Goal: Task Accomplishment & Management: Use online tool/utility

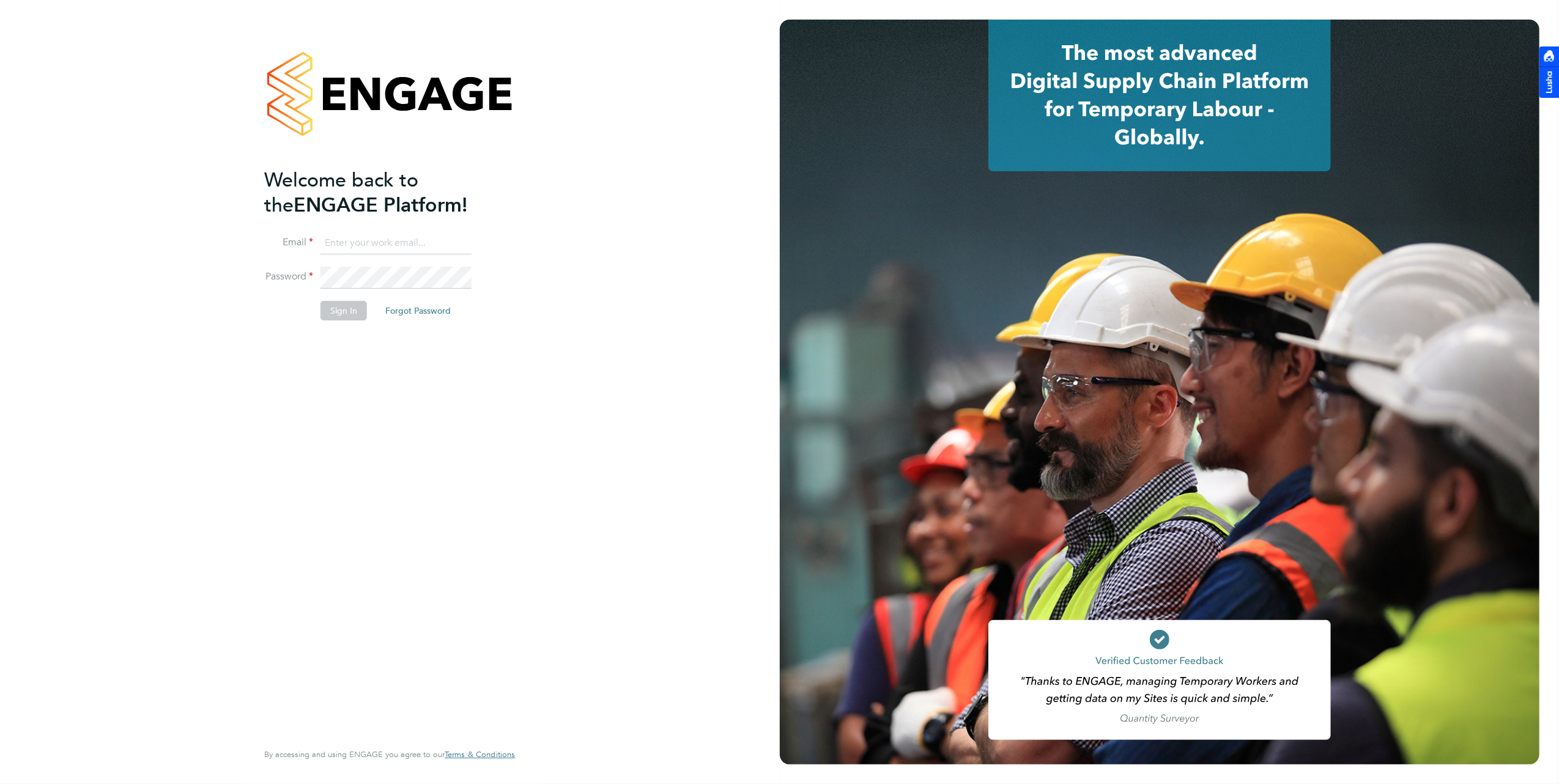
click at [380, 243] on input at bounding box center [395, 243] width 151 height 22
type input "[PERSON_NAME][EMAIL_ADDRESS][DOMAIN_NAME]"
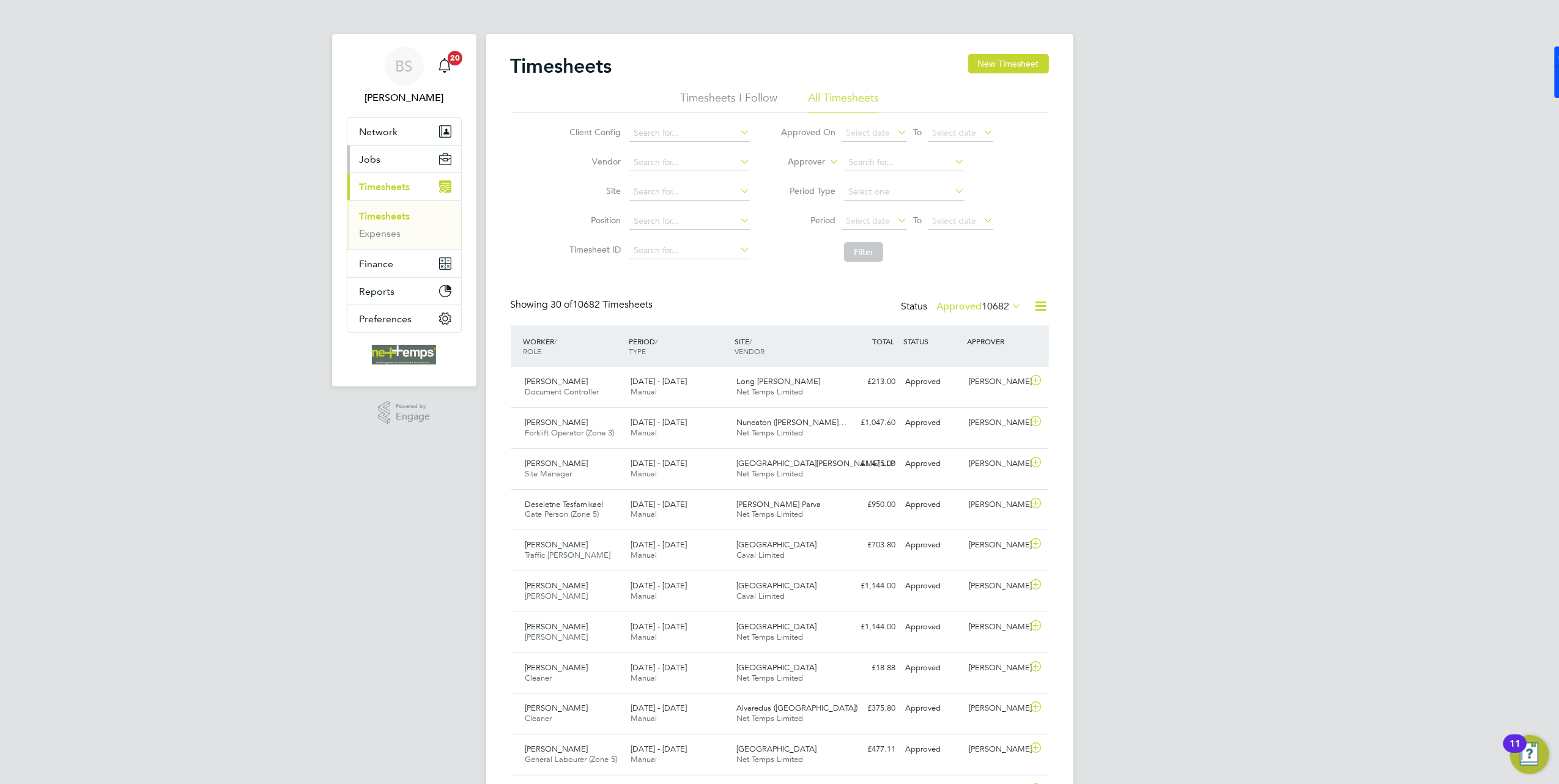
click at [388, 165] on button "Jobs" at bounding box center [404, 159] width 114 height 27
click at [388, 205] on link "Vacancies" at bounding box center [380, 205] width 43 height 11
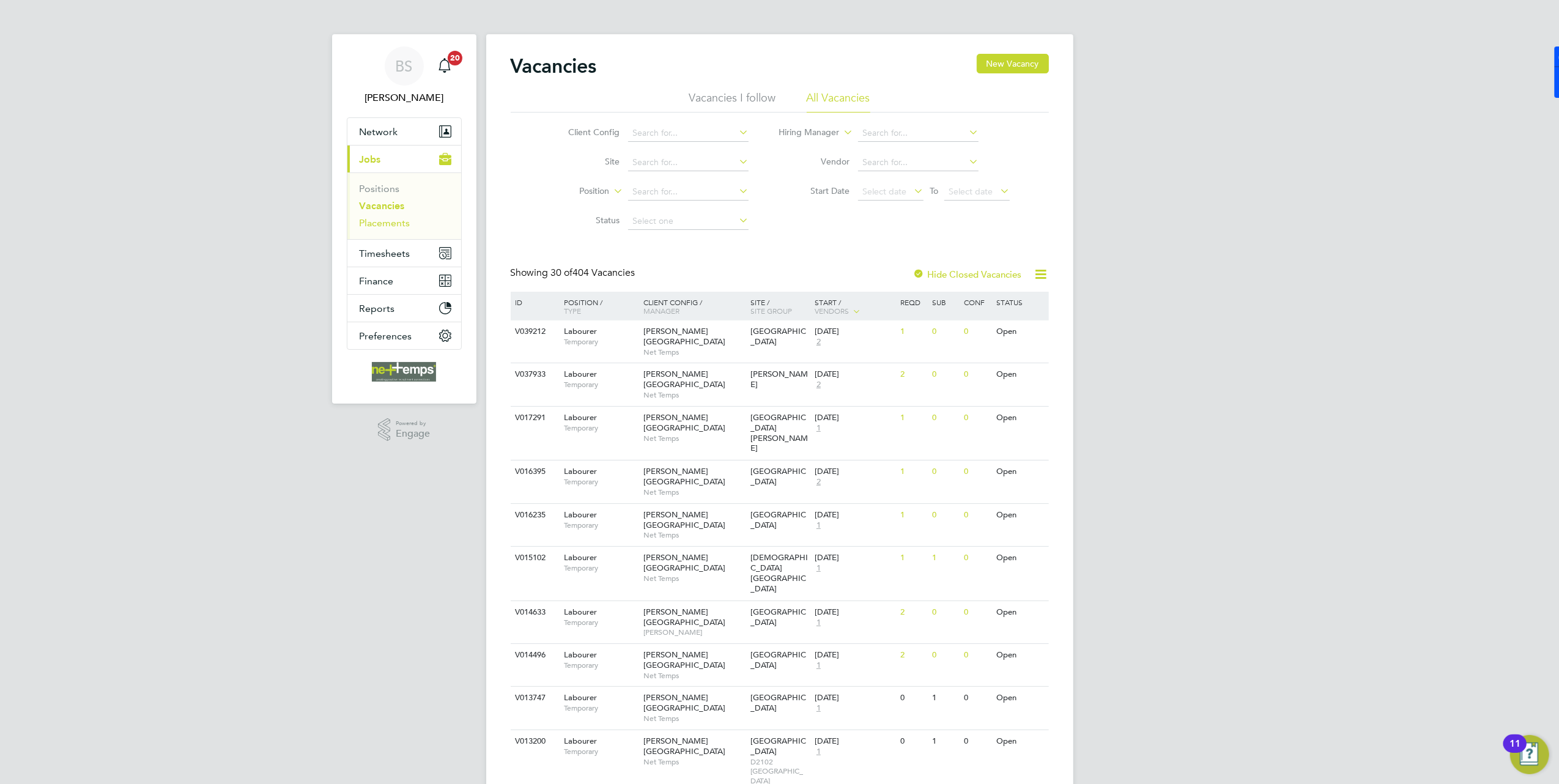
click at [394, 220] on link "Placements" at bounding box center [384, 222] width 51 height 11
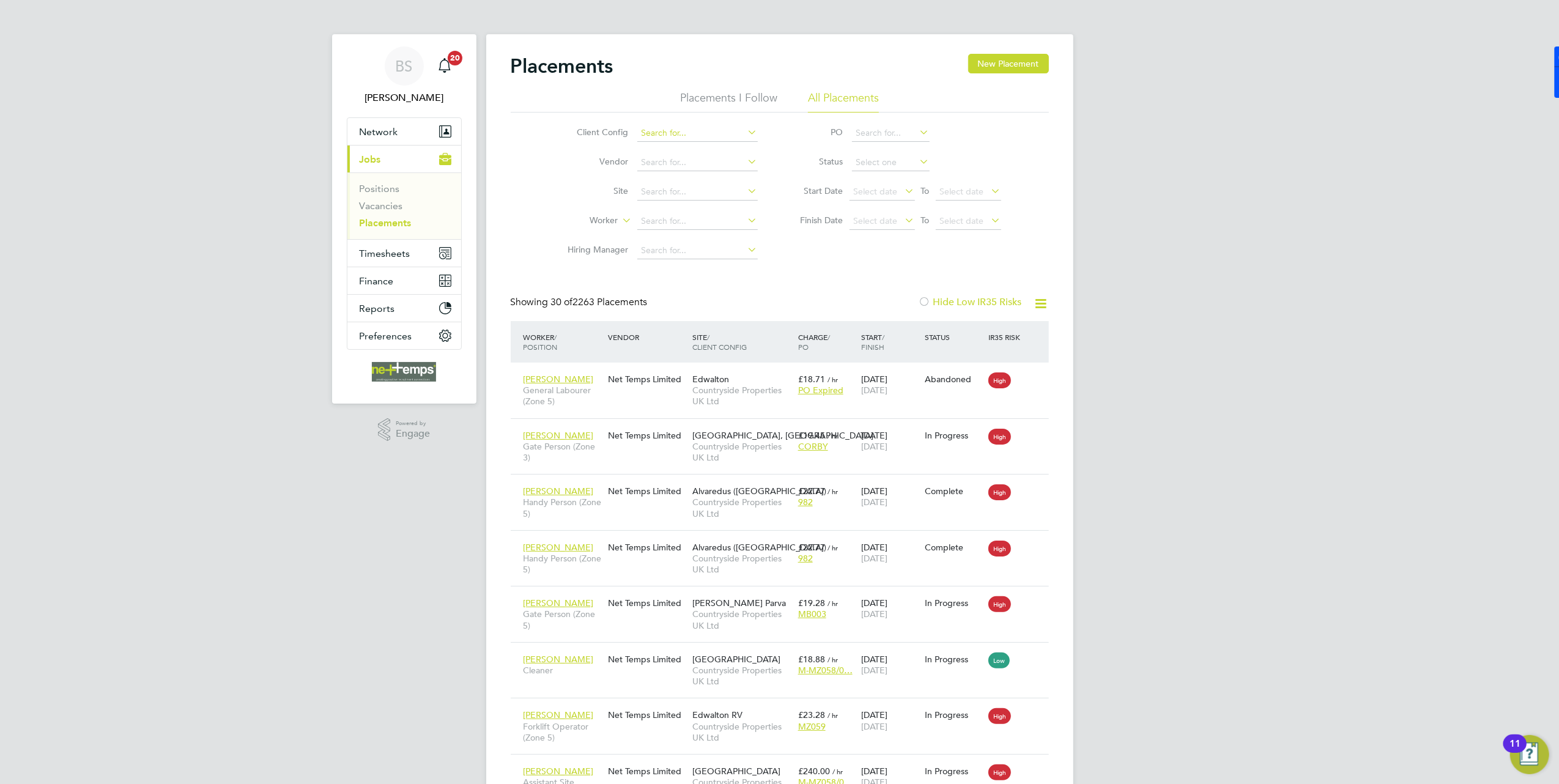
click at [689, 128] on input at bounding box center [697, 134] width 120 height 17
type input "bowmer"
click at [745, 132] on icon at bounding box center [745, 132] width 0 height 17
click at [705, 135] on input at bounding box center [697, 134] width 120 height 17
click at [717, 242] on li "B&K Kirkstall Road" at bounding box center [705, 249] width 138 height 16
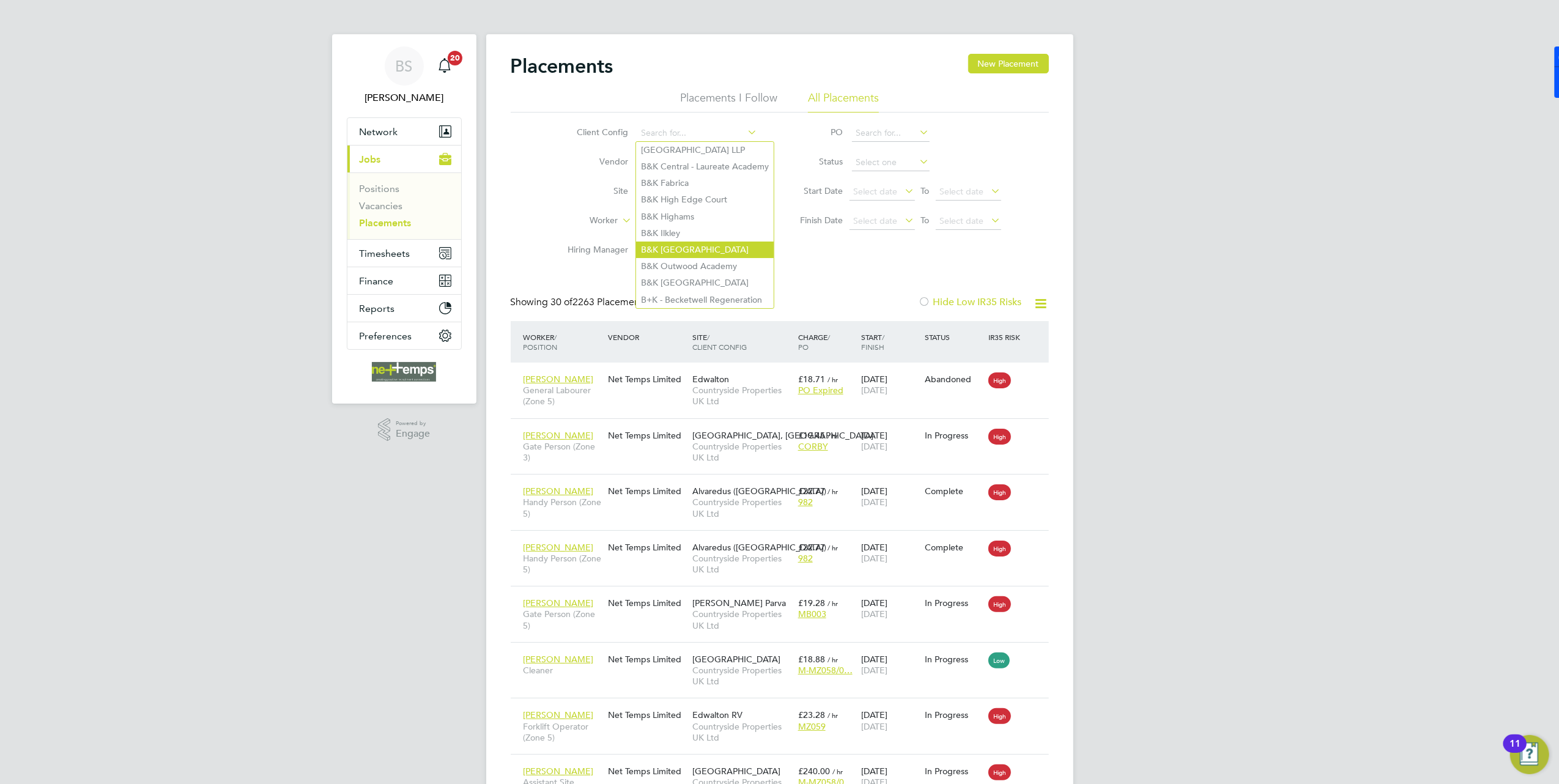
type input "B&K Kirkstall Road"
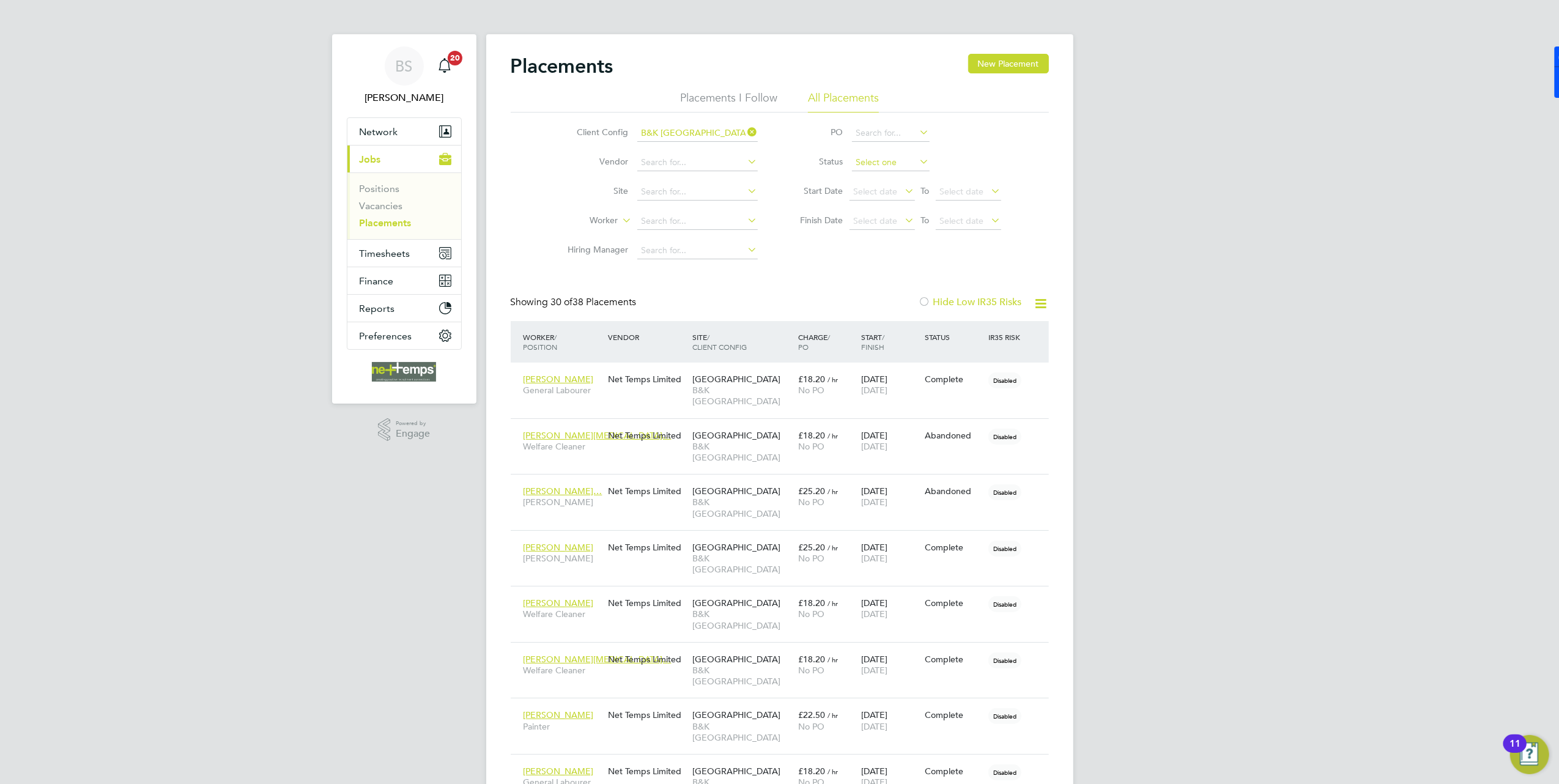
click at [865, 158] on input at bounding box center [890, 162] width 77 height 17
click at [910, 221] on li "In Progress" at bounding box center [890, 226] width 79 height 16
type input "In Progress"
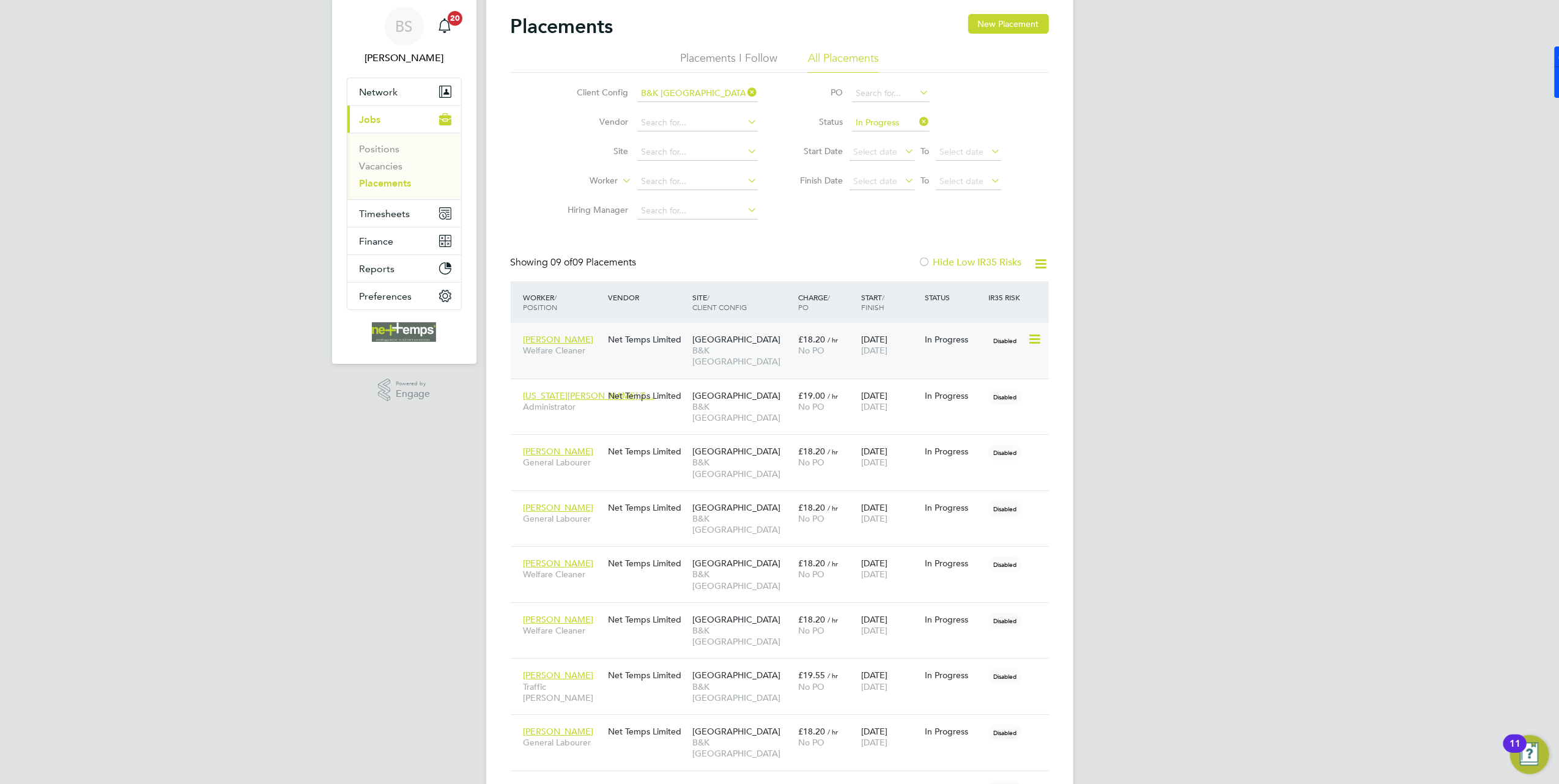
click at [750, 356] on div "Kirkstall Road B&K Kirkstall Road" at bounding box center [742, 350] width 106 height 46
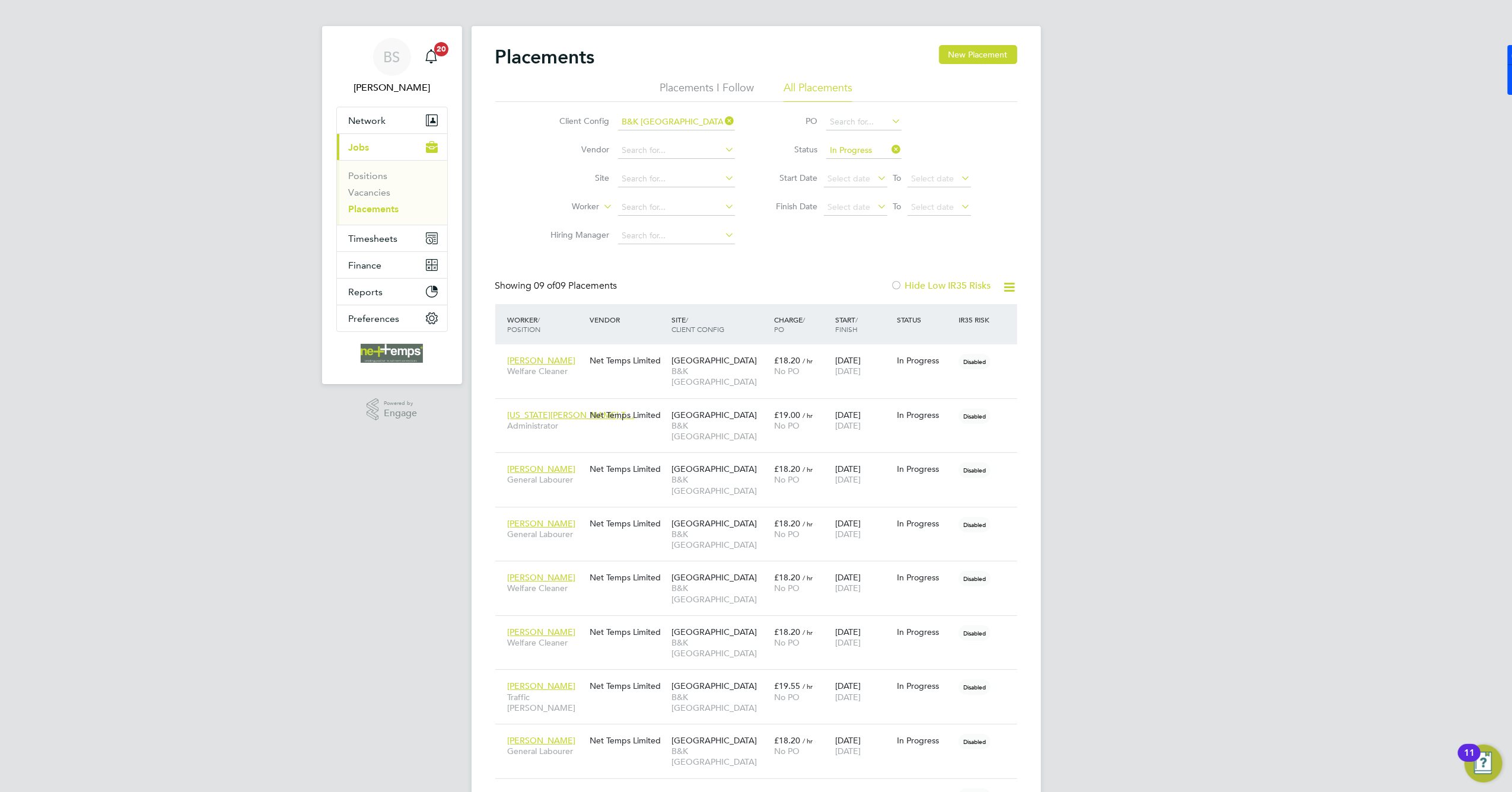
scroll to position [6, 6]
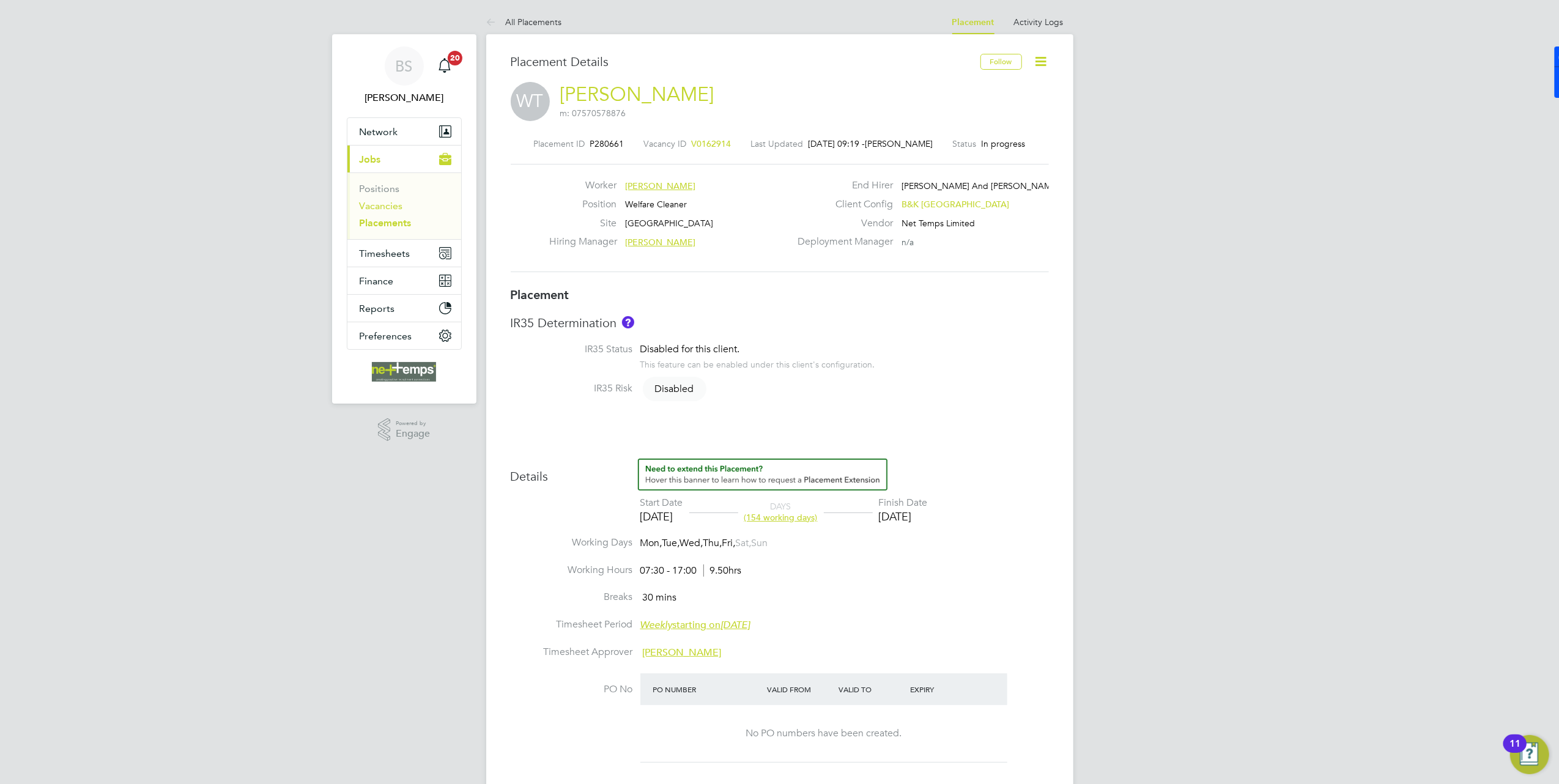
click at [388, 204] on link "Vacancies" at bounding box center [380, 205] width 43 height 11
